Goal: Task Accomplishment & Management: Use online tool/utility

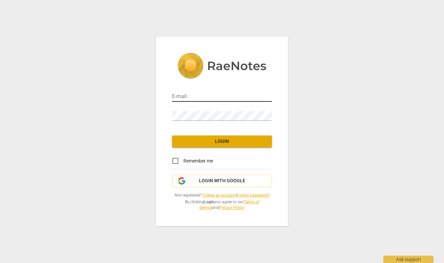
click at [181, 95] on input "email" at bounding box center [222, 97] width 100 height 10
type input "[EMAIL_ADDRESS][DOMAIN_NAME]"
click at [176, 160] on input "Remember me" at bounding box center [176, 161] width 16 height 16
checkbox input "true"
click at [228, 142] on span "Login" at bounding box center [222, 141] width 89 height 7
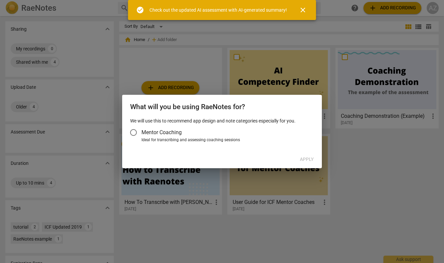
click at [134, 131] on input "Mentor Coaching" at bounding box center [134, 132] width 16 height 16
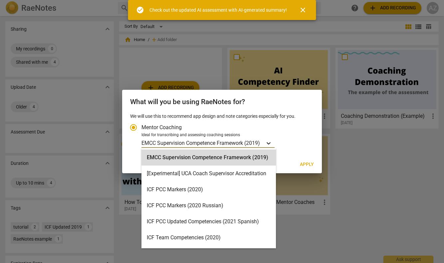
click at [270, 141] on icon "Account type" at bounding box center [269, 143] width 7 height 7
click at [0, 0] on input "Ideal for transcribing and assessing coaching sessions EMCC Supervision Compete…" at bounding box center [0, 0] width 0 height 0
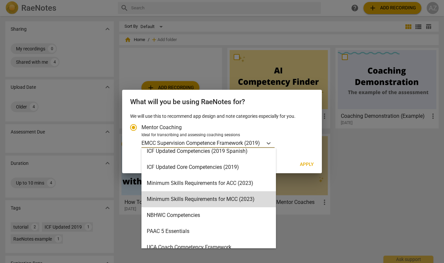
scroll to position [113, 0]
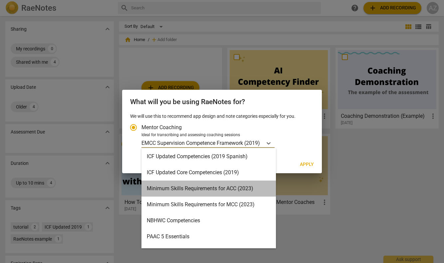
click at [227, 189] on div "Minimum Skills Requirements for ACC (2023)" at bounding box center [209, 188] width 135 height 16
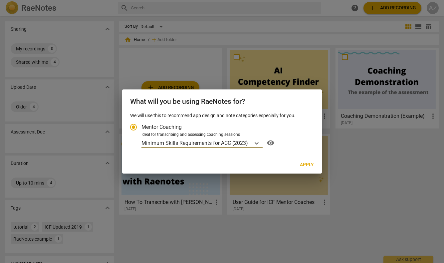
click at [303, 164] on span "Apply" at bounding box center [307, 164] width 14 height 7
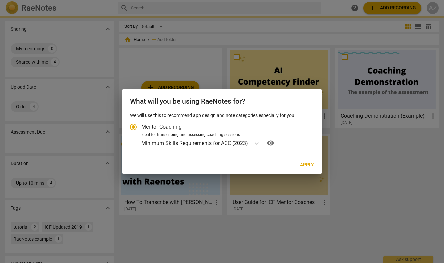
radio input "false"
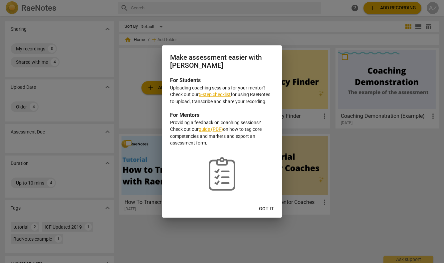
click at [211, 96] on link "5-step checklist" at bounding box center [215, 94] width 32 height 5
click at [265, 207] on span "Got it" at bounding box center [266, 208] width 15 height 7
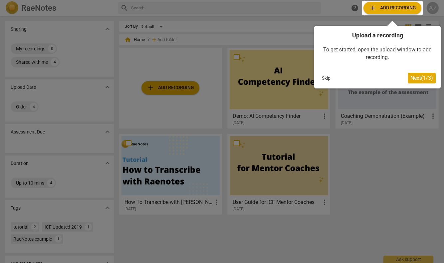
click at [324, 78] on button "Skip" at bounding box center [327, 78] width 14 height 10
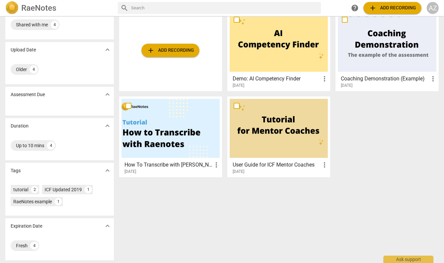
scroll to position [0, 0]
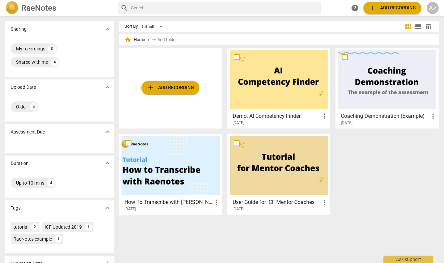
click at [166, 91] on span "add Add recording" at bounding box center [170, 88] width 47 height 8
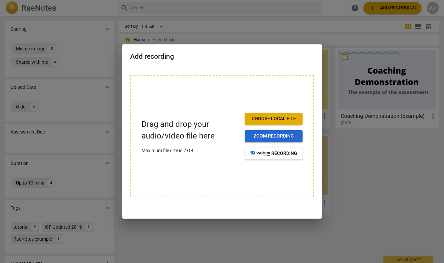
click at [260, 136] on span "Zoom recording" at bounding box center [274, 136] width 47 height 7
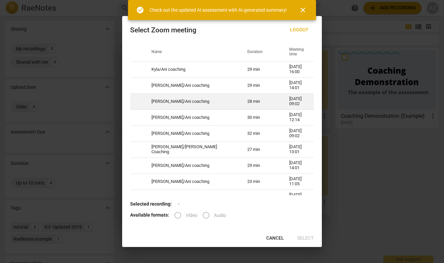
click at [167, 100] on td "Maya/Ani coaching" at bounding box center [192, 101] width 96 height 16
radio input "true"
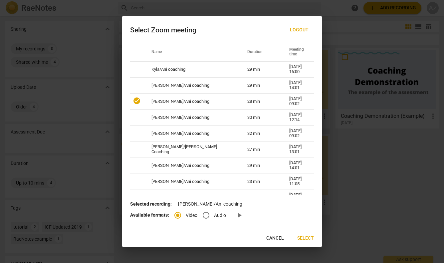
click at [306, 237] on span "Select" at bounding box center [306, 238] width 17 height 7
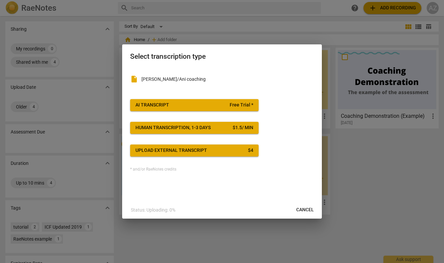
click at [193, 103] on span "AI Transcript Free Trial *" at bounding box center [195, 105] width 118 height 7
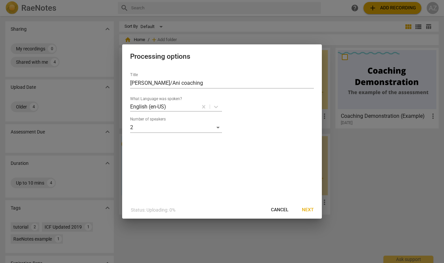
click at [310, 210] on span "Next" at bounding box center [308, 209] width 12 height 7
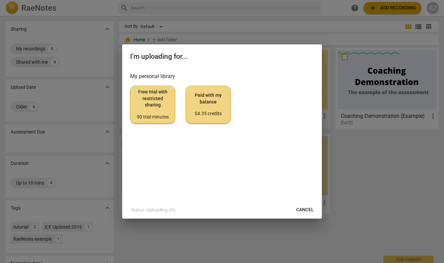
click at [154, 100] on span "Free trial with restricted sharing 90 trial minutes" at bounding box center [153, 104] width 34 height 31
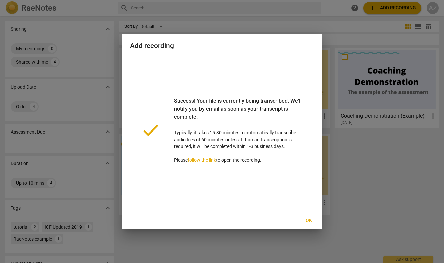
click at [309, 219] on span "Ok" at bounding box center [309, 220] width 11 height 7
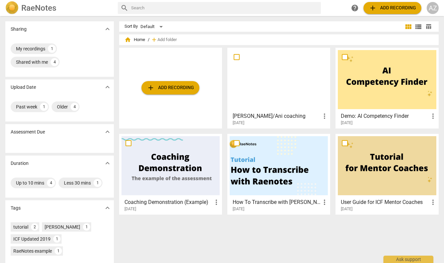
click at [321, 114] on span "more_vert" at bounding box center [325, 116] width 8 height 8
click at [276, 118] on div at bounding box center [222, 131] width 444 height 263
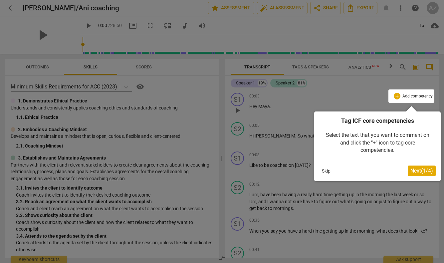
click at [327, 171] on button "Skip" at bounding box center [327, 171] width 14 height 10
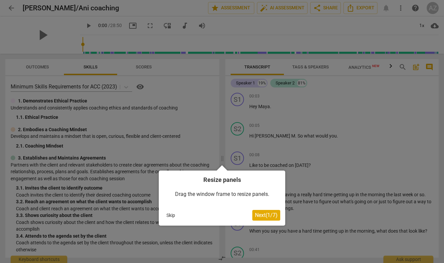
click at [172, 215] on button "Skip" at bounding box center [171, 215] width 14 height 10
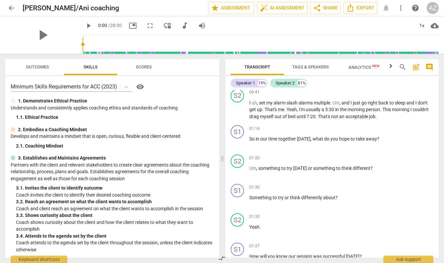
click at [146, 67] on span "Scores" at bounding box center [144, 66] width 16 height 5
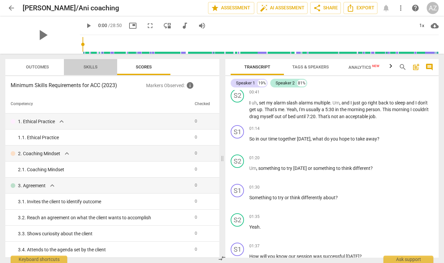
click at [92, 66] on span "Skills" at bounding box center [91, 66] width 14 height 5
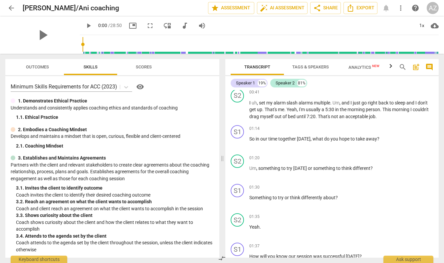
click at [141, 86] on span "visibility" at bounding box center [140, 87] width 8 height 8
click at [34, 64] on span "Outcomes" at bounding box center [37, 66] width 23 height 5
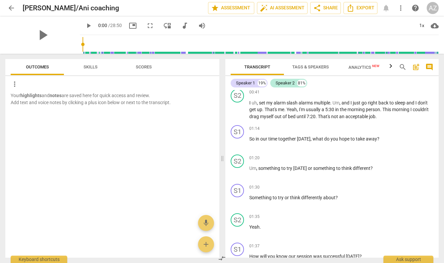
click at [85, 65] on span "Skills" at bounding box center [91, 66] width 14 height 5
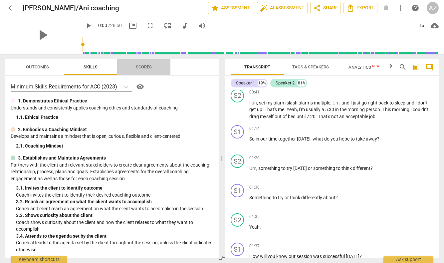
click at [148, 66] on span "Scores" at bounding box center [144, 66] width 16 height 5
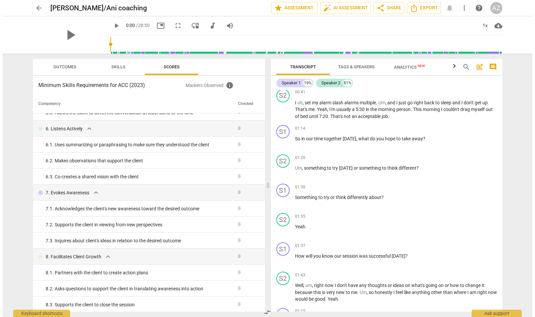
scroll to position [266, 0]
click at [284, 10] on span "star Assessment" at bounding box center [294, 8] width 40 height 8
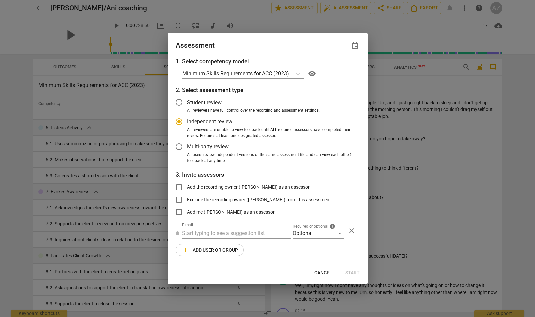
click at [280, 21] on div at bounding box center [267, 158] width 535 height 317
radio input "false"
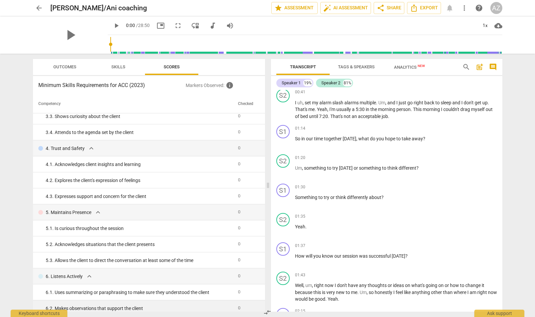
scroll to position [0, 0]
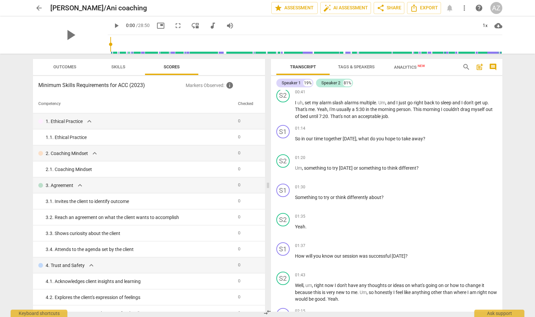
click at [116, 66] on span "Skills" at bounding box center [118, 66] width 14 height 5
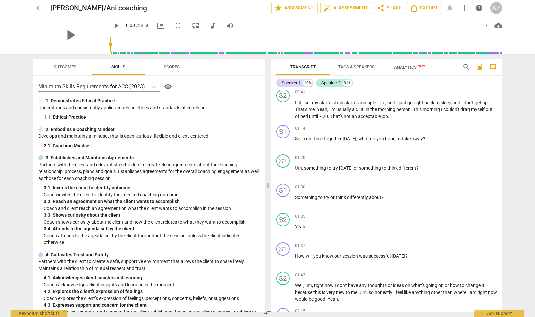
click at [165, 66] on span "Scores" at bounding box center [172, 66] width 16 height 5
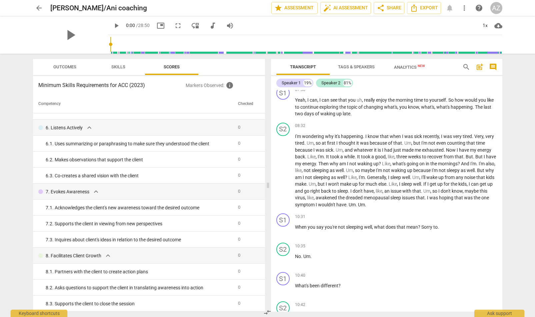
scroll to position [926, 0]
